Goal: Transaction & Acquisition: Purchase product/service

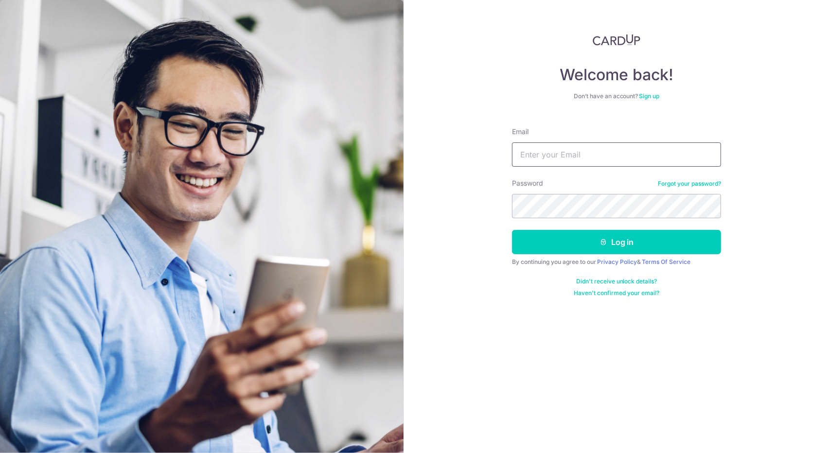
click at [572, 159] on input "Email" at bounding box center [616, 154] width 209 height 24
click at [611, 161] on input "Email" at bounding box center [616, 154] width 209 height 24
type input "hui.scorpio@gmail.com"
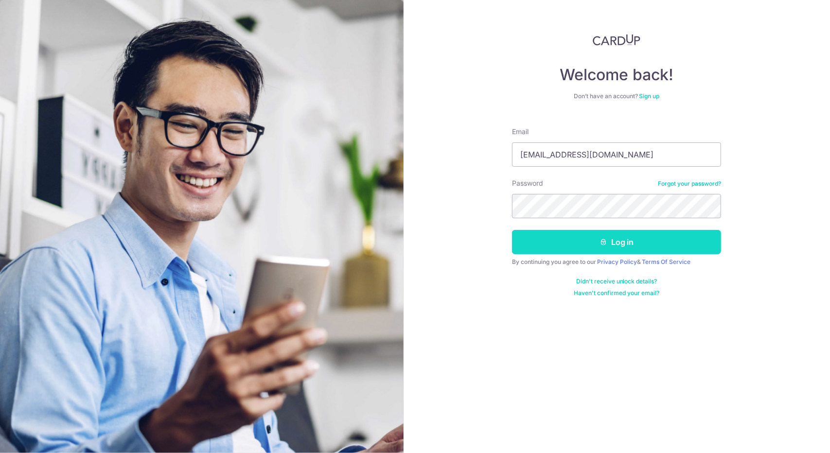
click at [627, 245] on button "Log in" at bounding box center [616, 242] width 209 height 24
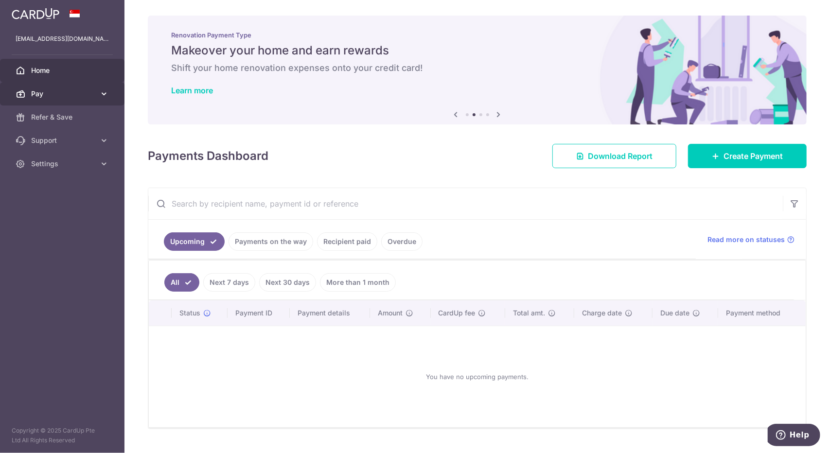
click at [101, 94] on icon at bounding box center [104, 94] width 10 height 10
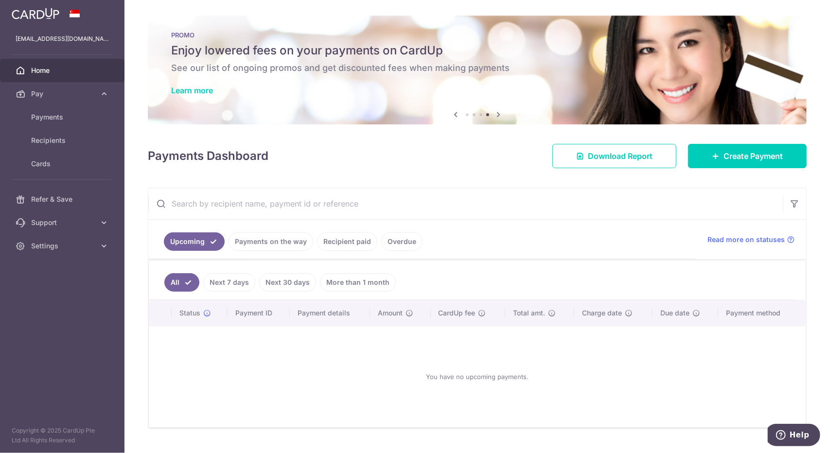
click at [684, 190] on input "text" at bounding box center [465, 203] width 634 height 31
click at [65, 73] on span "Home" at bounding box center [63, 71] width 64 height 10
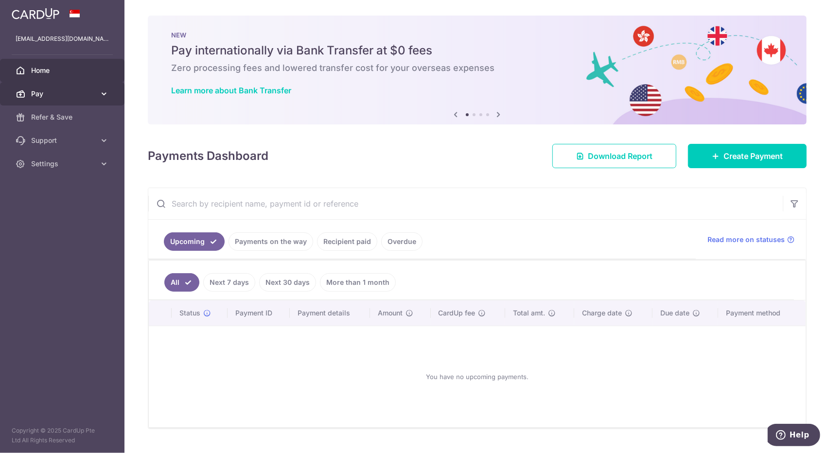
click at [52, 94] on span "Pay" at bounding box center [63, 94] width 64 height 10
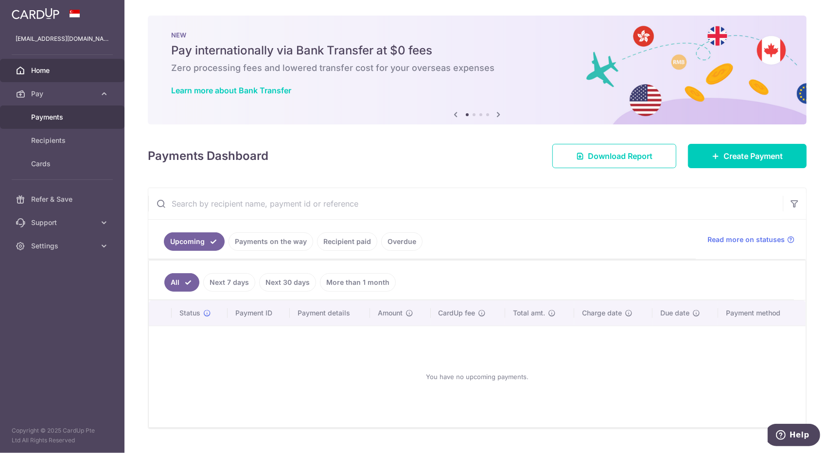
click at [56, 115] on span "Payments" at bounding box center [63, 117] width 64 height 10
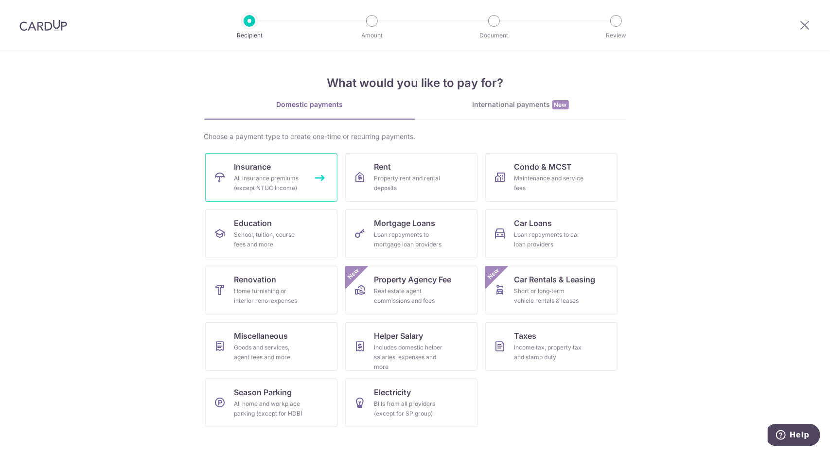
click at [255, 169] on span "Insurance" at bounding box center [252, 167] width 37 height 12
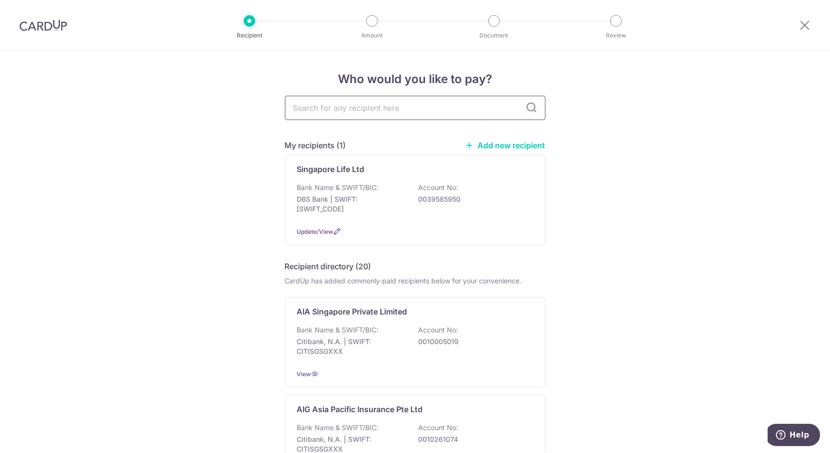
click at [374, 112] on input "text" at bounding box center [415, 108] width 260 height 24
type input "SIngli"
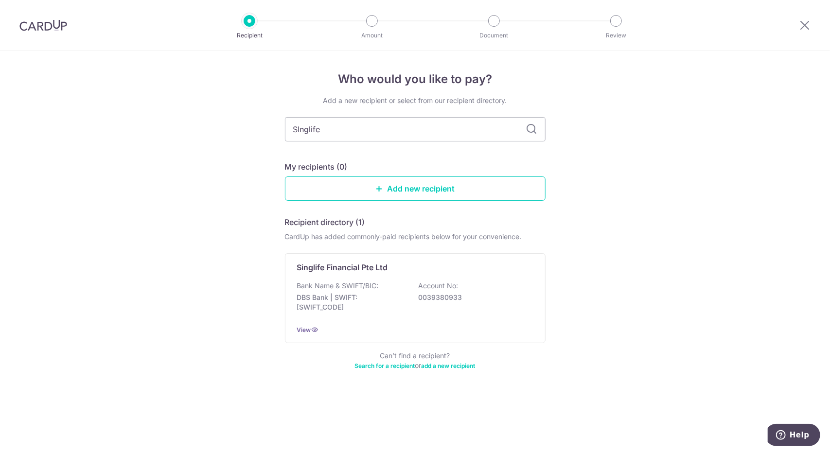
type input "SInglife"
drag, startPoint x: 385, startPoint y: 125, endPoint x: 193, endPoint y: 93, distance: 194.5
click at [193, 93] on div "Who would you like to pay? Add a new recipient or select from our recipient dir…" at bounding box center [415, 252] width 830 height 402
type input "Singapore life"
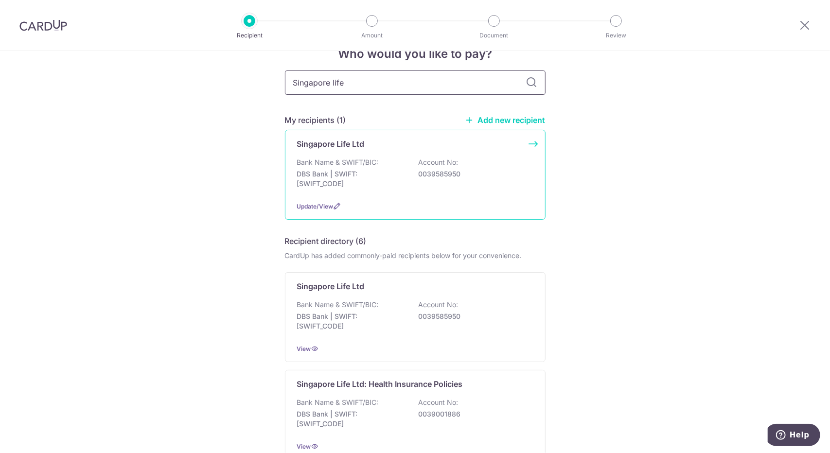
scroll to position [25, 0]
click at [531, 145] on div "Singapore Life Ltd Bank Name & SWIFT/BIC: DBS Bank | SWIFT: DBSSSGSGXXX Account…" at bounding box center [415, 175] width 260 height 90
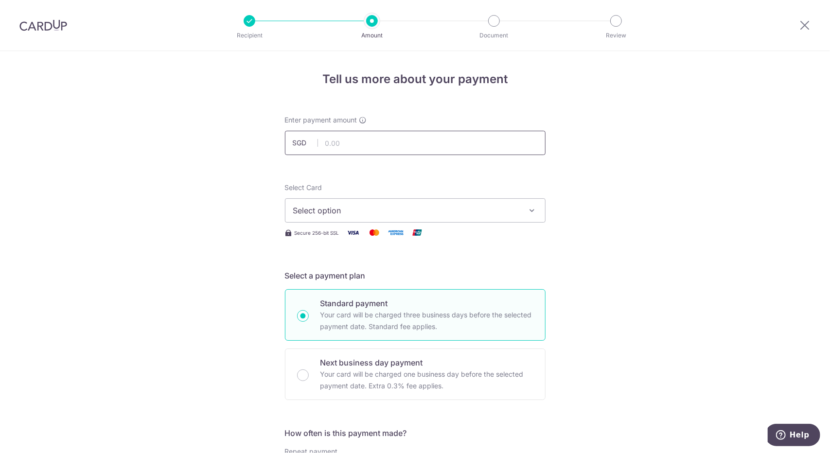
click at [442, 144] on input "text" at bounding box center [415, 143] width 260 height 24
click at [496, 214] on span "Select option" at bounding box center [406, 211] width 226 height 12
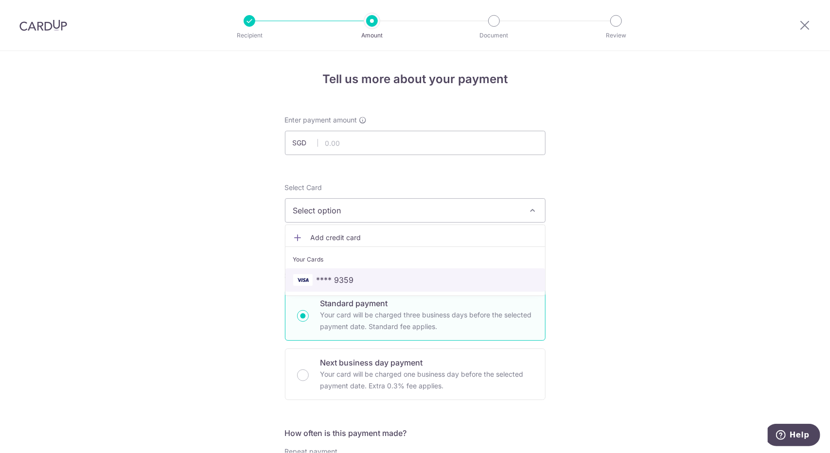
click at [384, 278] on span "**** 9359" at bounding box center [415, 280] width 244 height 12
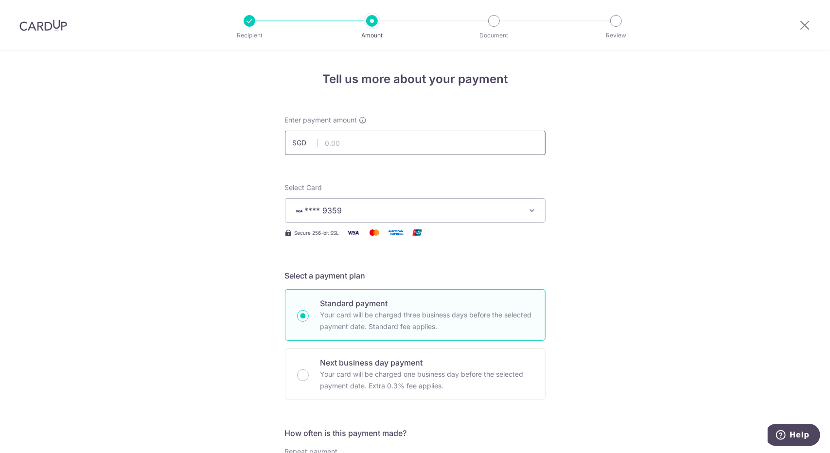
click at [365, 145] on input "text" at bounding box center [415, 143] width 260 height 24
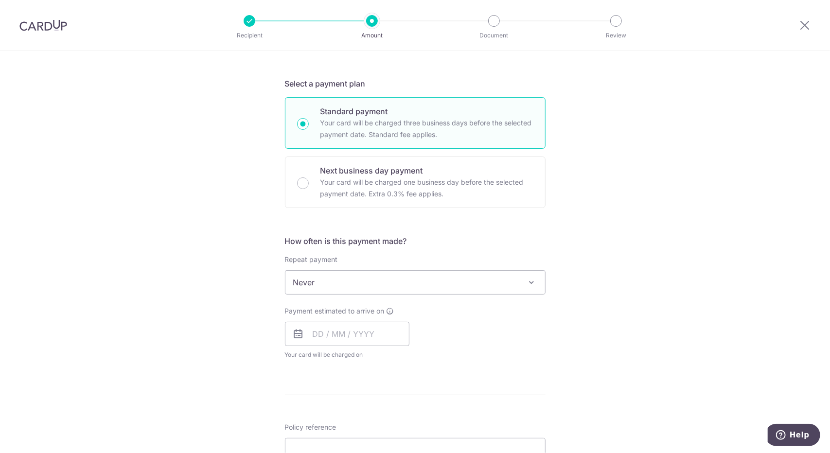
scroll to position [192, 0]
type input "9,163.00"
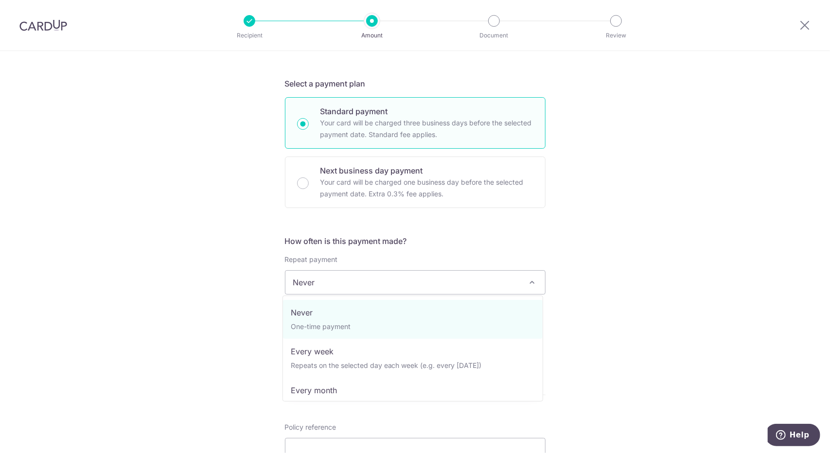
click at [517, 279] on span "Never" at bounding box center [415, 282] width 260 height 23
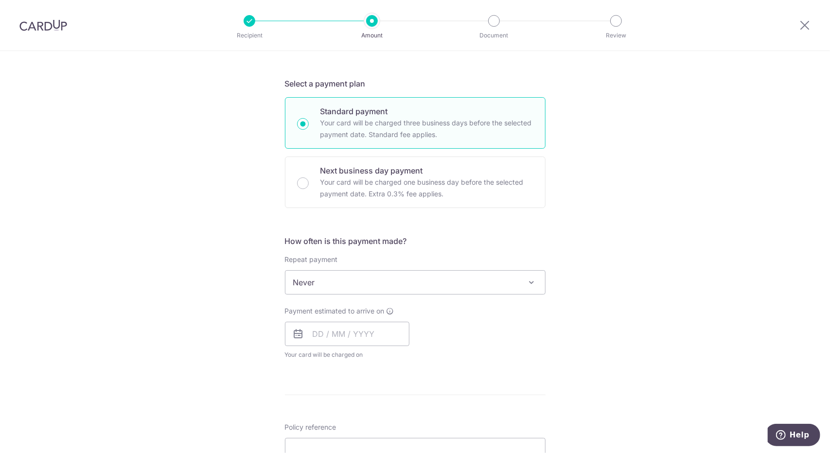
click at [582, 279] on div "Tell us more about your payment Enter payment amount SGD 9,163.00 9163.00 Selec…" at bounding box center [415, 298] width 830 height 879
click at [376, 332] on input "text" at bounding box center [347, 334] width 124 height 24
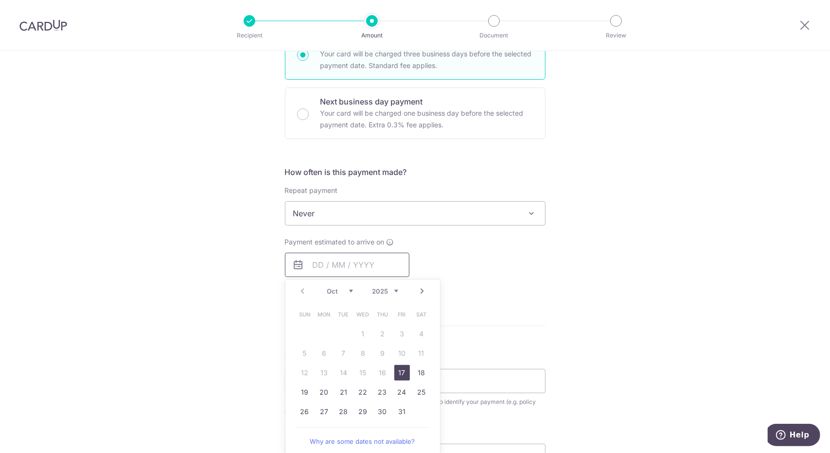
scroll to position [266, 0]
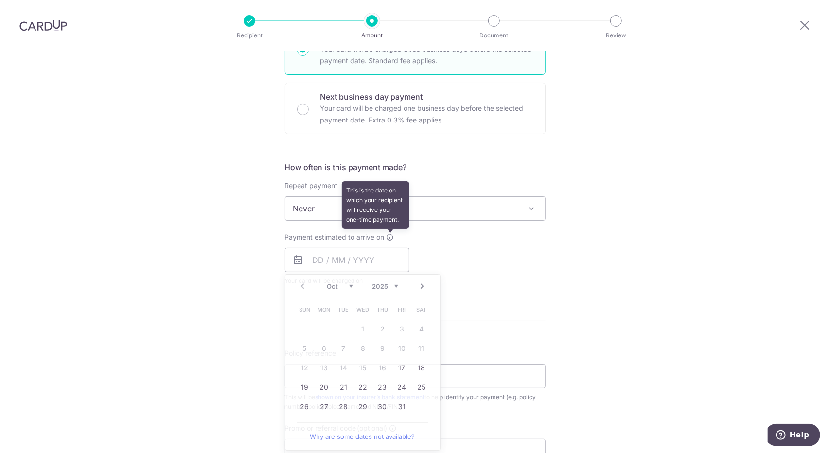
click at [389, 234] on icon at bounding box center [390, 237] width 8 height 8
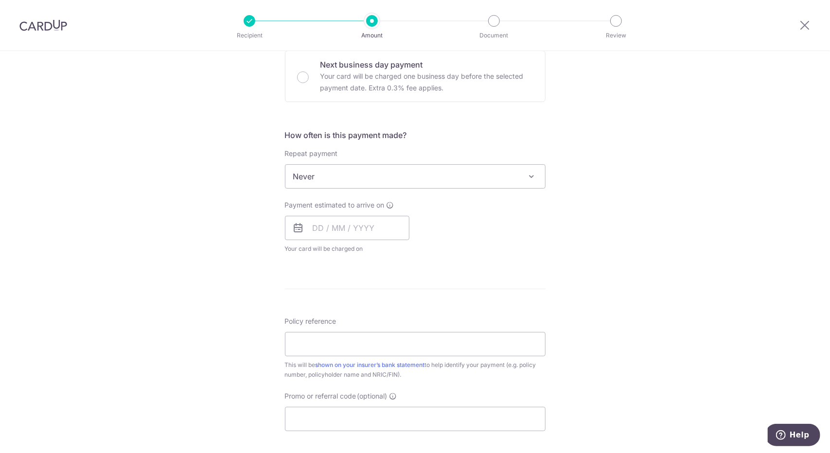
scroll to position [299, 0]
click at [376, 228] on input "text" at bounding box center [347, 227] width 124 height 24
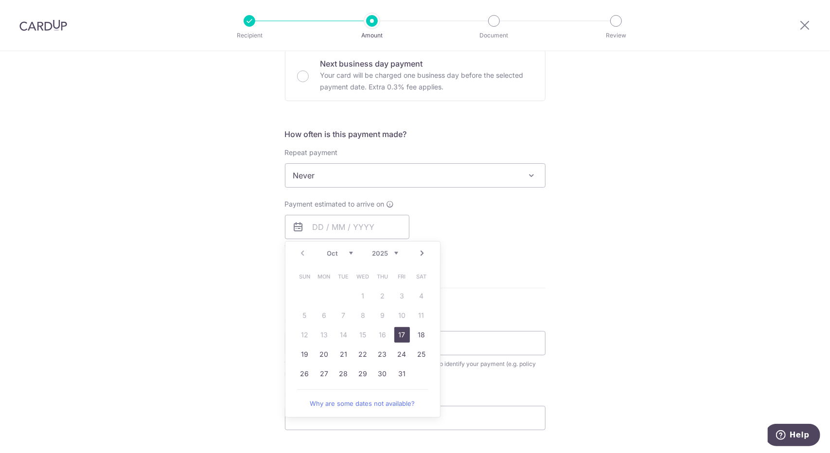
click at [398, 336] on link "17" at bounding box center [402, 335] width 16 height 16
type input "[DATE]"
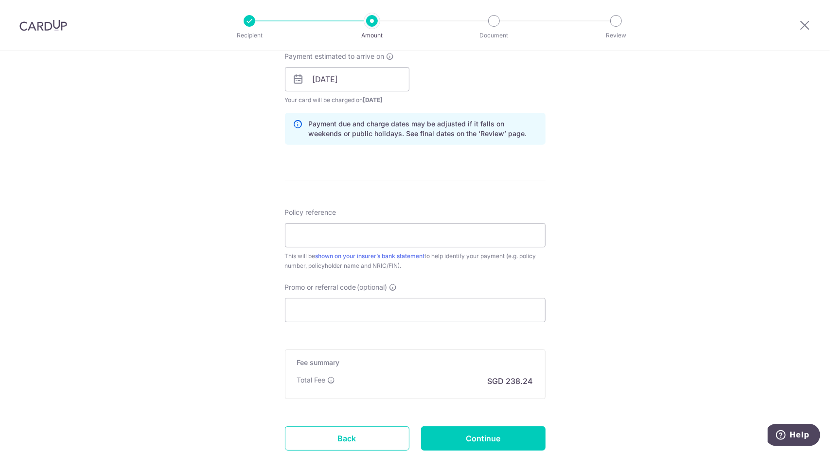
scroll to position [449, 0]
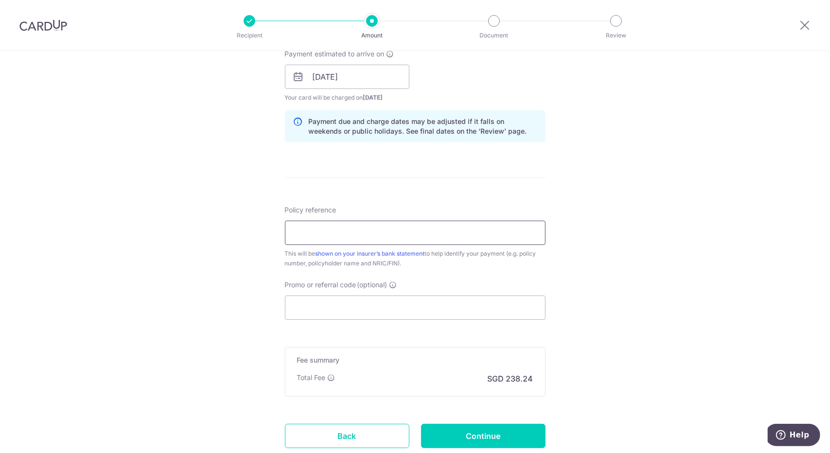
click at [392, 227] on input "Policy reference" at bounding box center [415, 233] width 260 height 24
click at [376, 231] on input "Policy reference" at bounding box center [415, 233] width 260 height 24
type input "28556170"
click at [802, 431] on span "Help" at bounding box center [799, 434] width 20 height 9
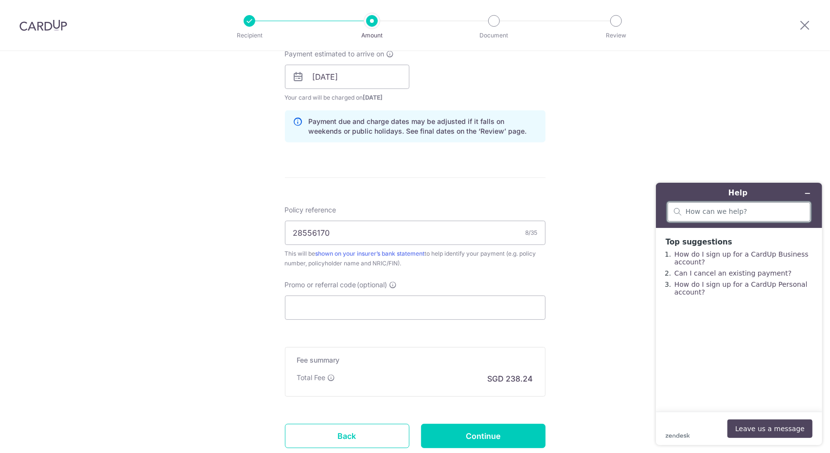
click at [730, 209] on input "search" at bounding box center [744, 211] width 119 height 9
type input "C"
click at [798, 423] on button "Leave us a message" at bounding box center [769, 428] width 85 height 18
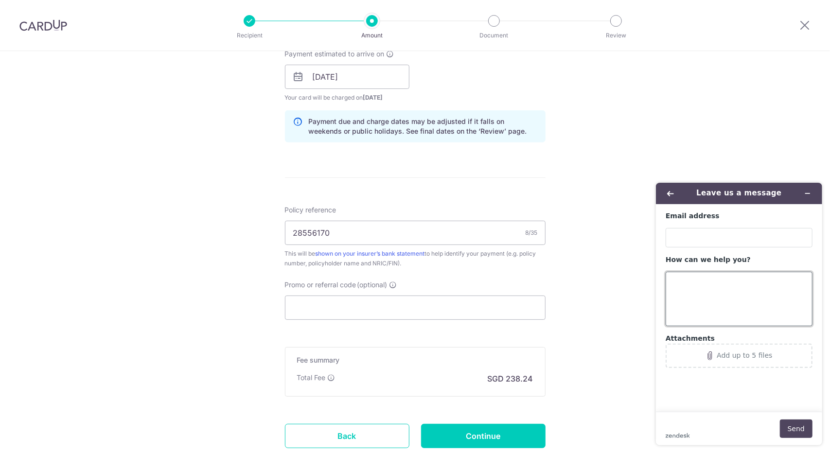
click at [703, 277] on textarea "How can we help you?" at bounding box center [738, 298] width 147 height 54
click at [698, 237] on input "Email address" at bounding box center [738, 236] width 147 height 19
type input "hui.scorpio@gmail.com"
click at [728, 288] on textarea "How can we help you?" at bounding box center [738, 298] width 147 height 54
click at [737, 279] on textarea "Can I made insurance for my payment using my account?" at bounding box center [738, 298] width 147 height 54
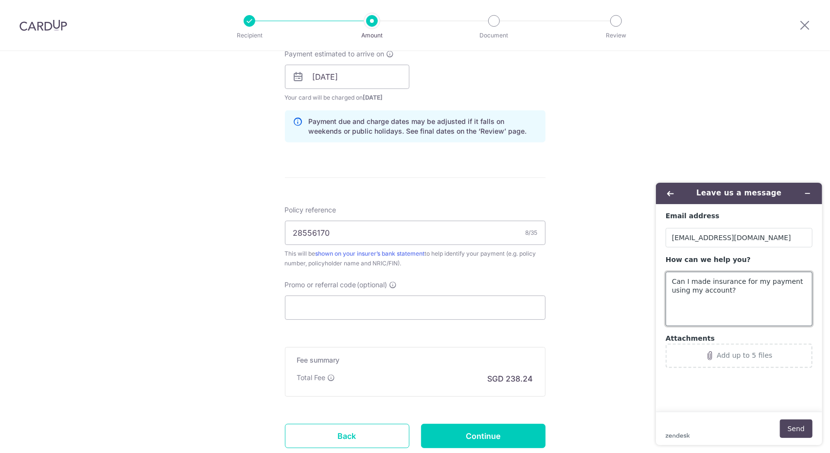
drag, startPoint x: 758, startPoint y: 281, endPoint x: 739, endPoint y: 279, distance: 19.5
click at [739, 279] on textarea "Can I made insurance for my payment using my account?" at bounding box center [738, 298] width 147 height 54
click at [765, 279] on textarea "Can I made insurance payment using my account?" at bounding box center [738, 298] width 147 height 54
type textarea "Can I made insurance payment for my parents using my account?"
click at [804, 435] on button "Send" at bounding box center [795, 428] width 33 height 18
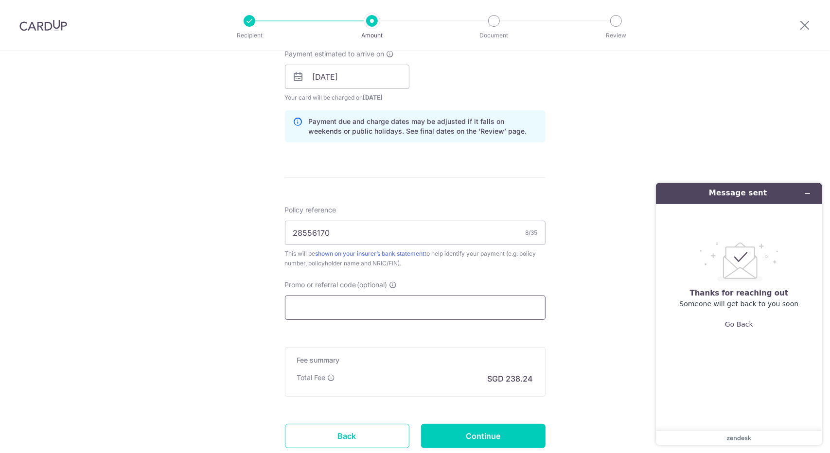
click at [402, 309] on input "Promo or referral code (optional)" at bounding box center [415, 307] width 260 height 24
click at [364, 302] on input "Promo or referral code (optional)" at bounding box center [415, 307] width 260 height 24
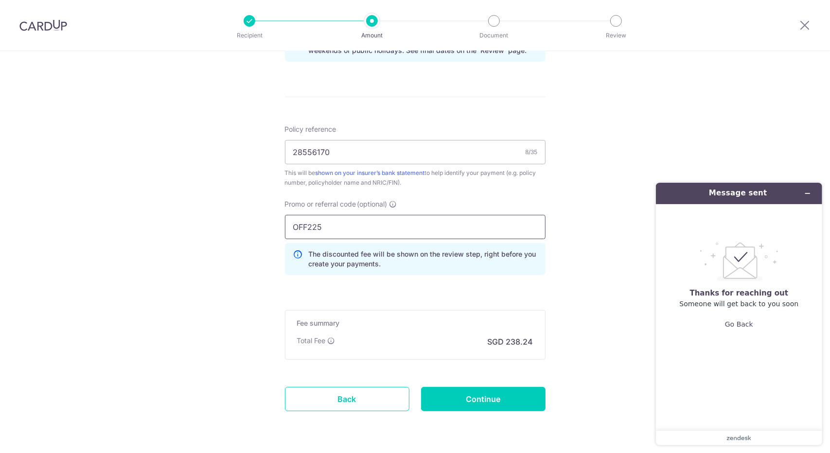
scroll to position [535, 0]
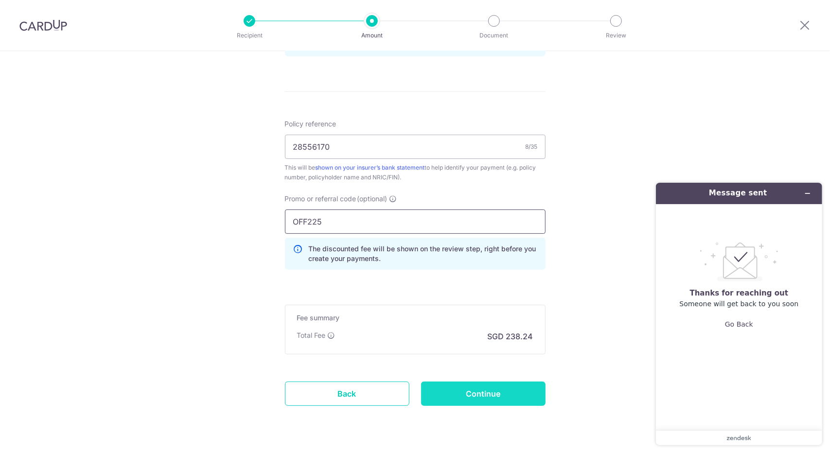
type input "OFF225"
click at [483, 391] on input "Continue" at bounding box center [483, 394] width 124 height 24
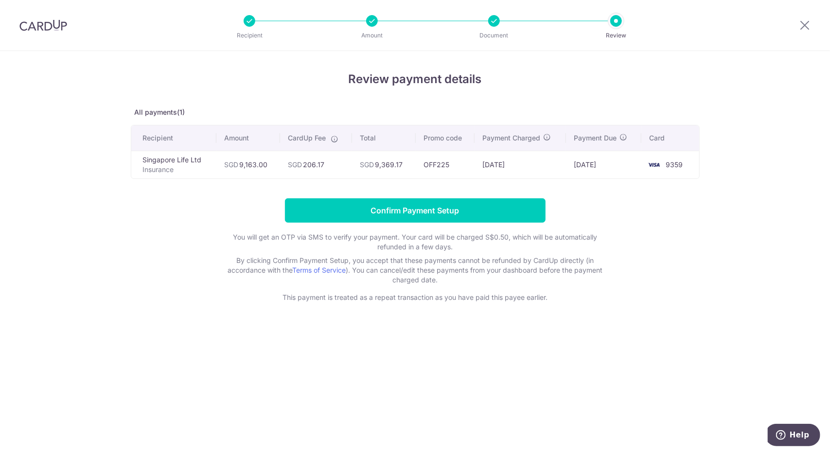
click at [370, 29] on div "Recipient Amount Document Review" at bounding box center [432, 25] width 417 height 51
click at [808, 24] on icon at bounding box center [804, 25] width 12 height 12
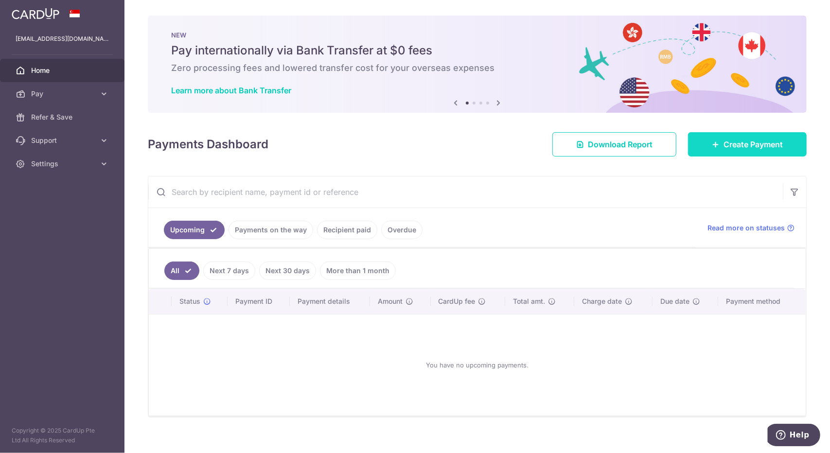
click at [760, 140] on span "Create Payment" at bounding box center [752, 145] width 59 height 12
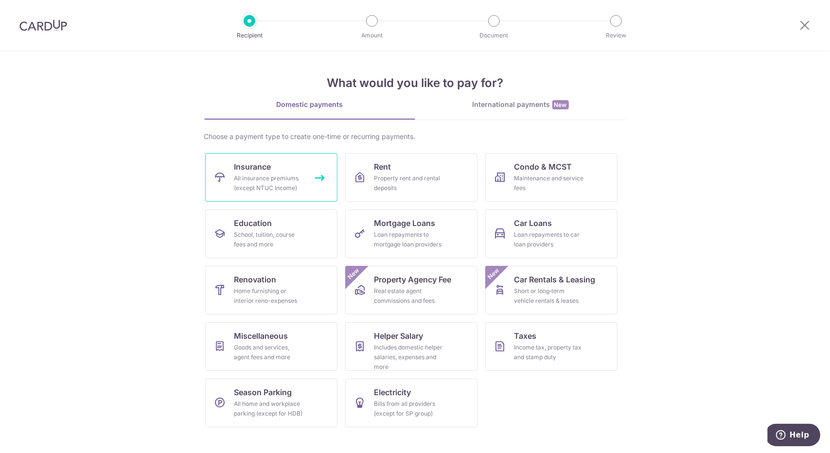
click at [284, 183] on div "All insurance premiums (except NTUC Income)" at bounding box center [269, 182] width 70 height 19
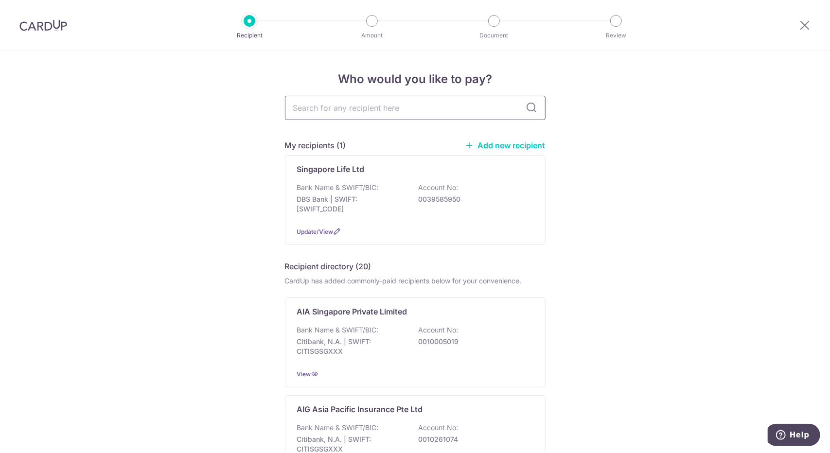
click at [389, 113] on input "text" at bounding box center [415, 108] width 260 height 24
click at [487, 201] on p "0039585950" at bounding box center [472, 199] width 109 height 10
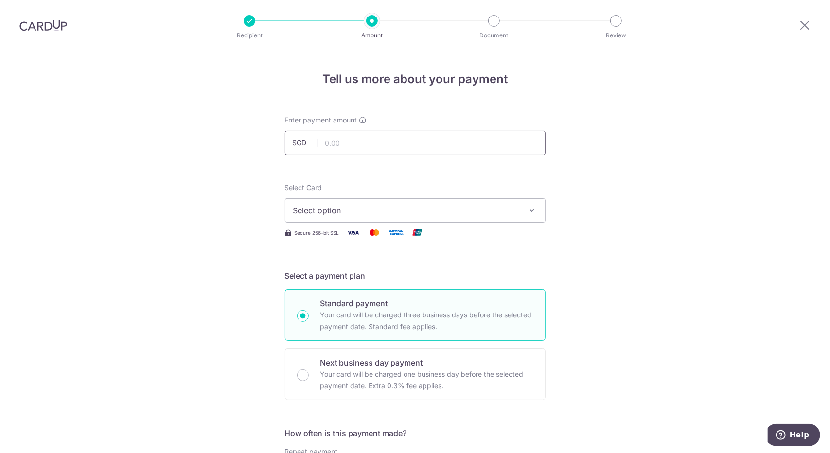
click at [409, 145] on input "text" at bounding box center [415, 143] width 260 height 24
type input "9,163.00"
click at [372, 212] on span "Select option" at bounding box center [406, 211] width 226 height 12
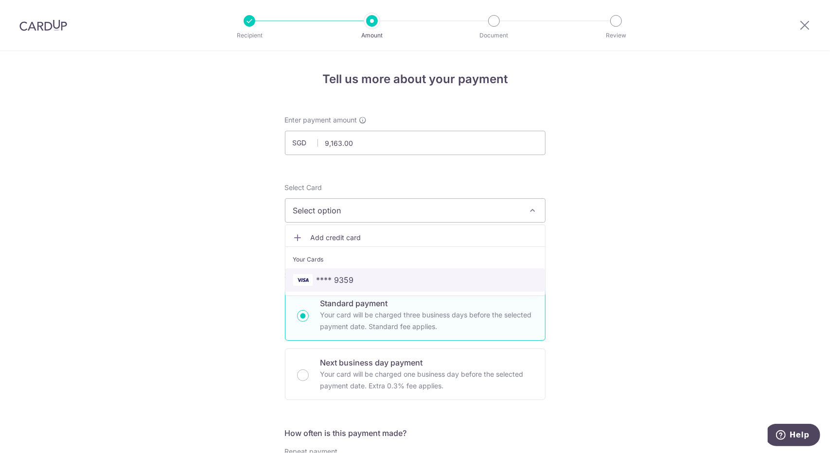
click at [396, 278] on span "**** 9359" at bounding box center [415, 280] width 244 height 12
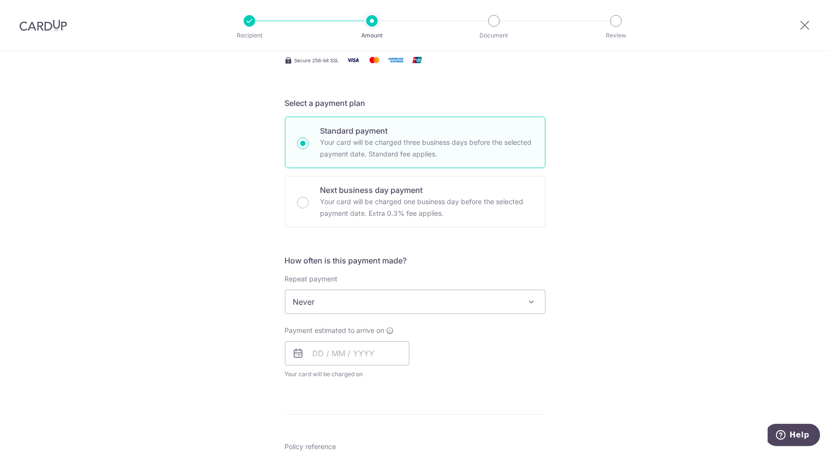
scroll to position [173, 0]
click at [389, 352] on input "text" at bounding box center [347, 353] width 124 height 24
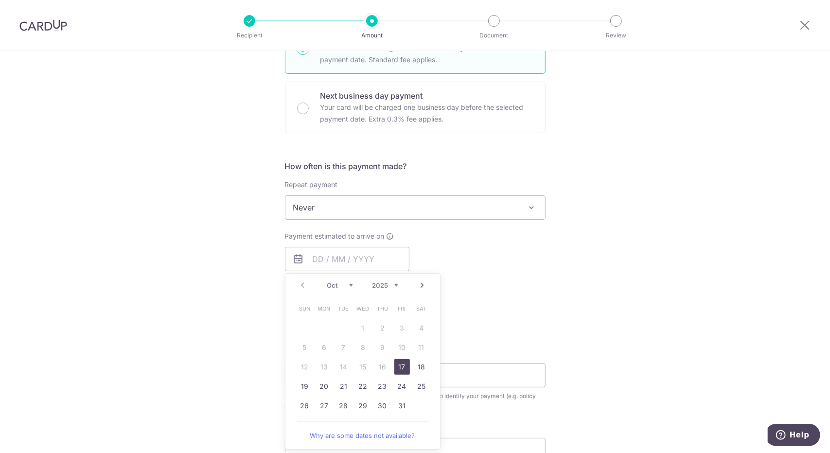
click at [398, 370] on link "17" at bounding box center [402, 367] width 16 height 16
type input "17/10/2025"
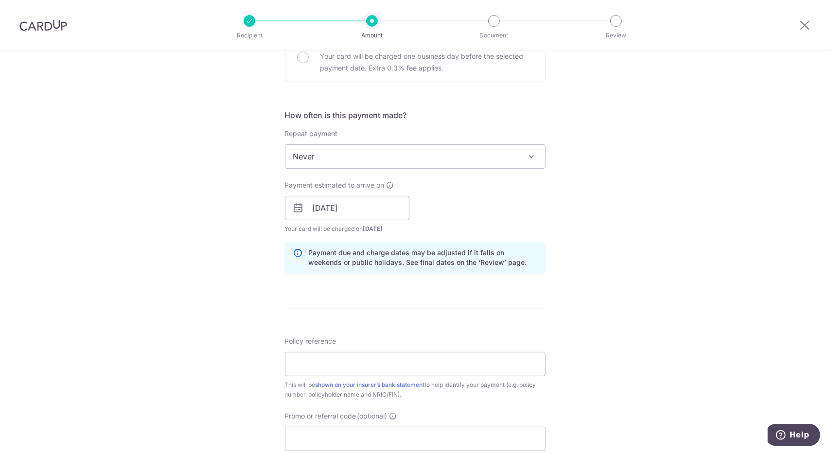
scroll to position [320, 0]
click at [418, 367] on input "Policy reference" at bounding box center [415, 361] width 260 height 24
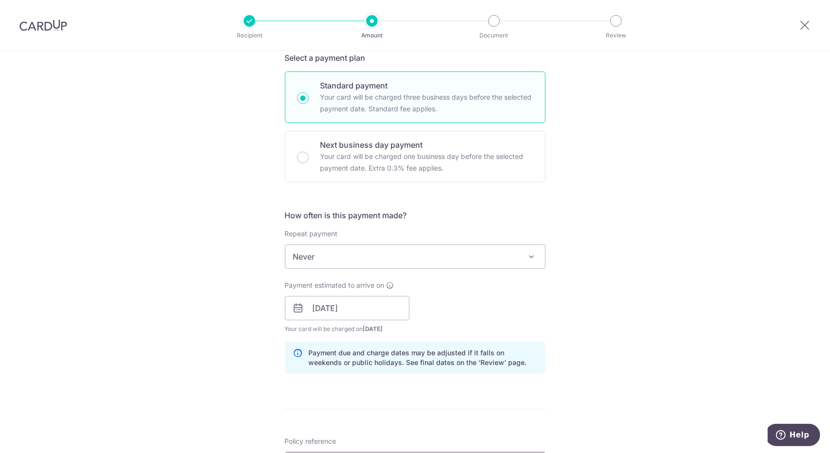
scroll to position [214, 0]
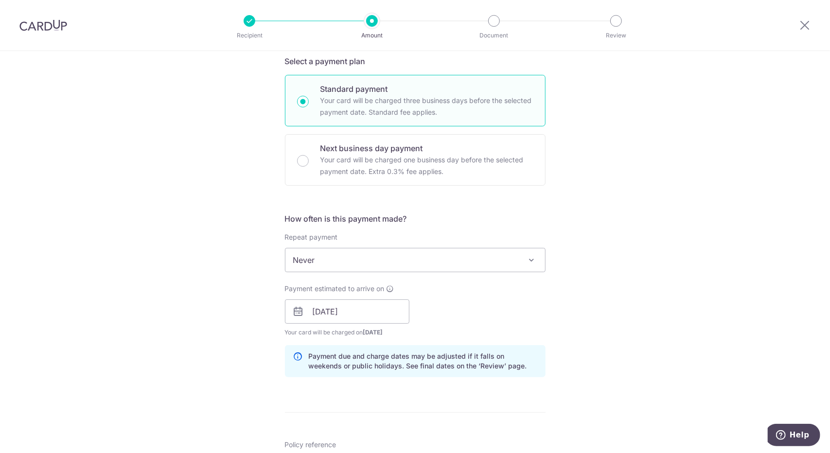
type input "28556"
click at [808, 27] on icon at bounding box center [804, 25] width 12 height 12
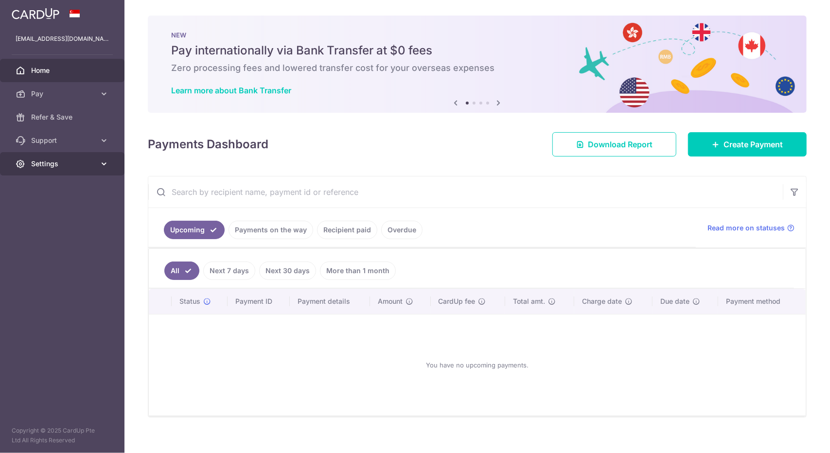
click at [101, 159] on icon at bounding box center [104, 164] width 10 height 10
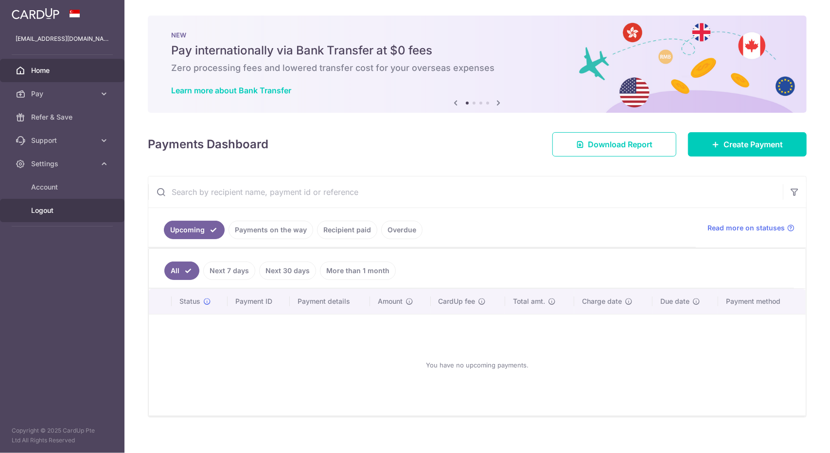
click at [43, 206] on span "Logout" at bounding box center [63, 211] width 64 height 10
